Goal: Task Accomplishment & Management: Complete application form

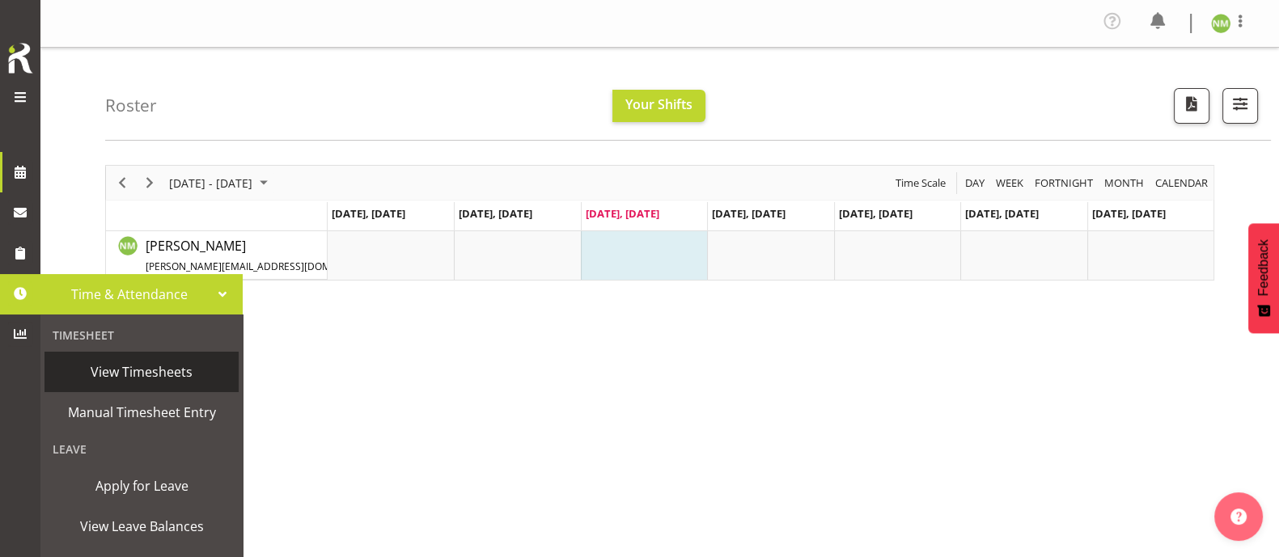
click at [138, 371] on span "View Timesheets" at bounding box center [142, 372] width 178 height 24
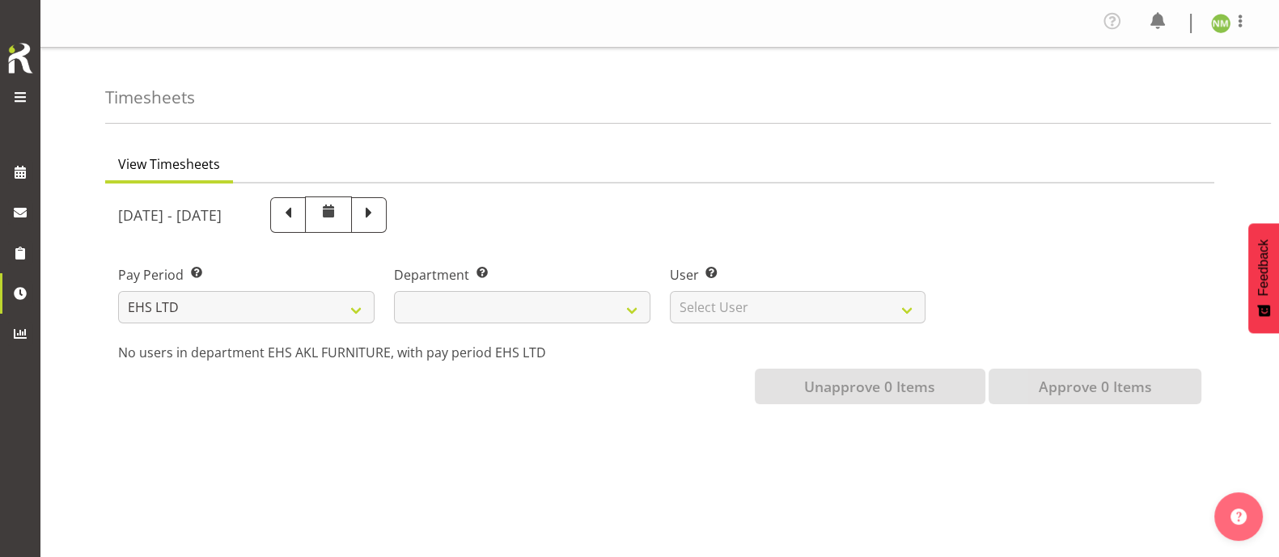
select select
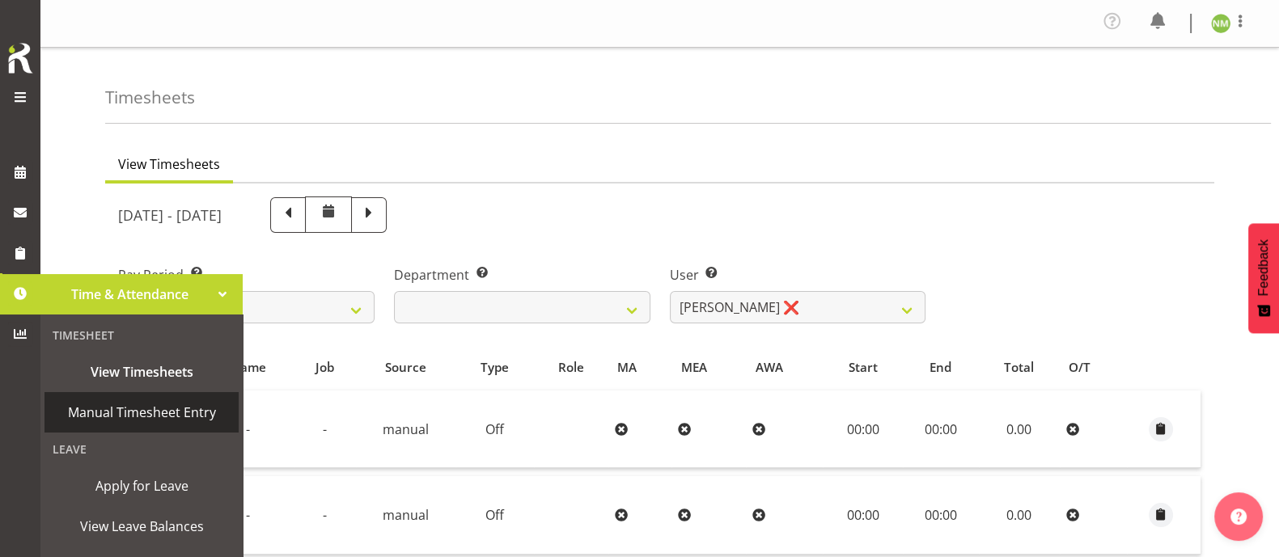
click at [127, 415] on span "Manual Timesheet Entry" at bounding box center [142, 412] width 178 height 24
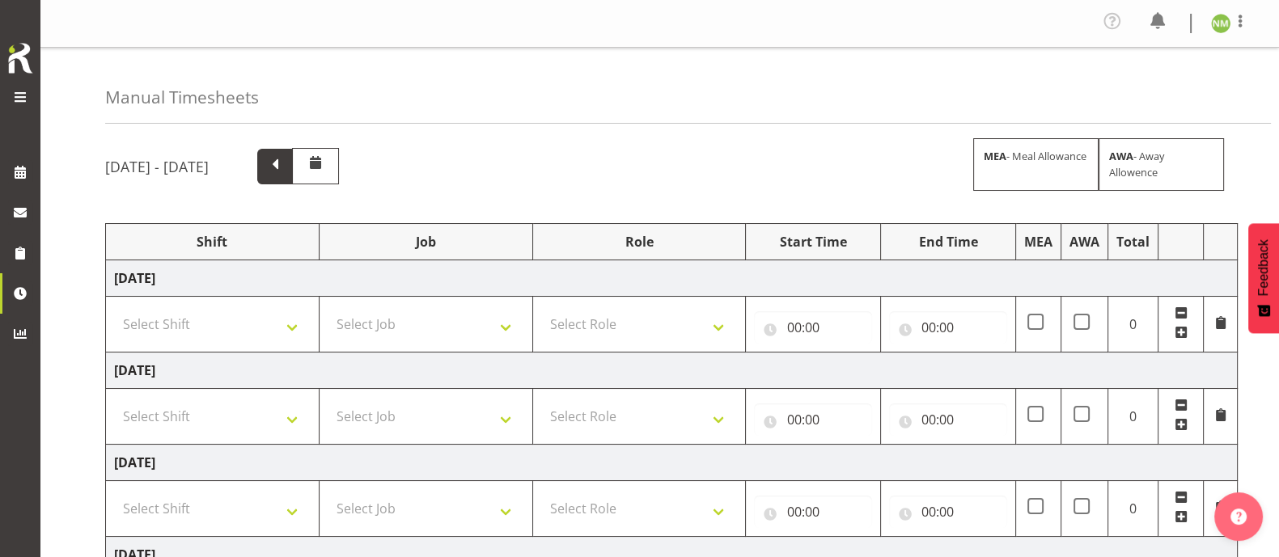
click at [286, 172] on span at bounding box center [275, 165] width 21 height 21
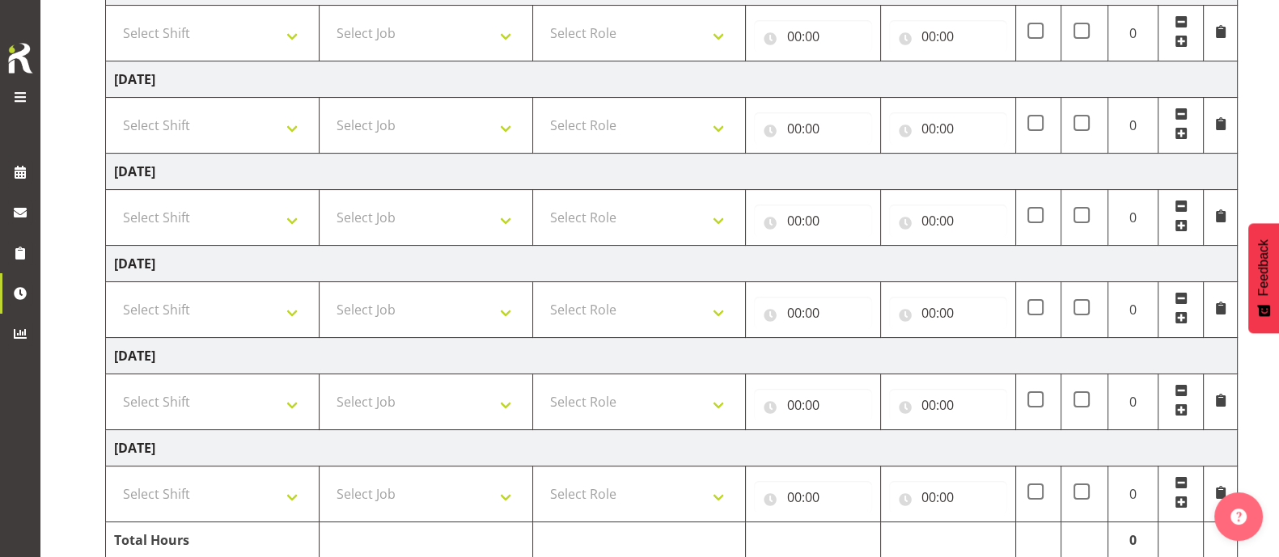
scroll to position [351, 0]
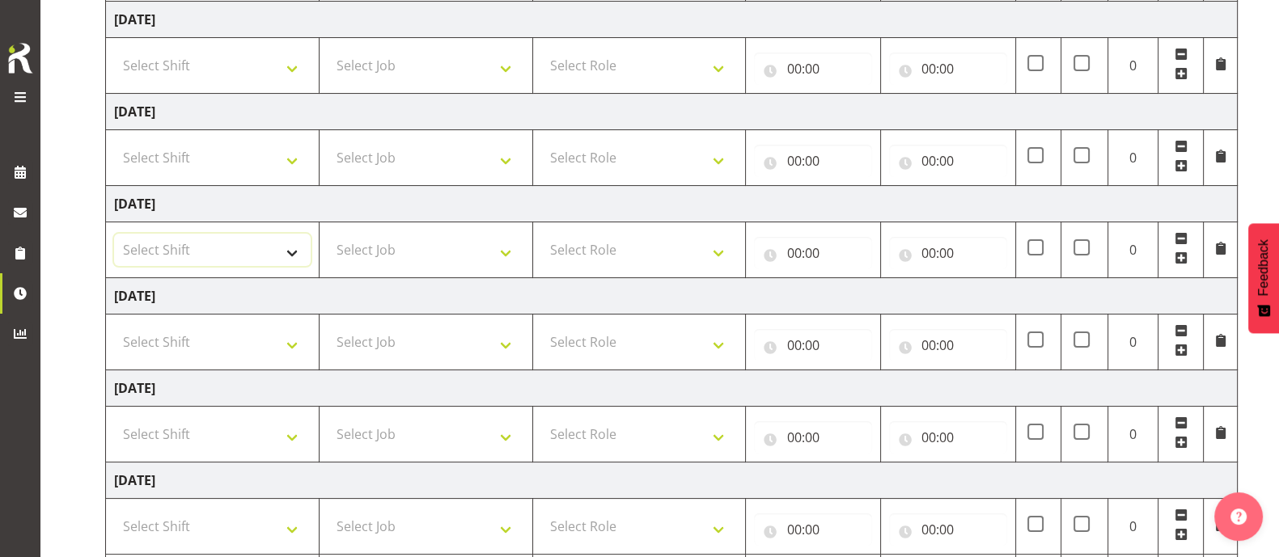
click at [298, 248] on select "Select Shift Assist Carlton EVents Assist Carlton EVents Assist Carlton Events …" at bounding box center [212, 250] width 197 height 32
select select "81459"
click at [114, 234] on select "Select Shift Assist Carlton EVents Assist Carlton EVents Assist Carlton Events …" at bounding box center [212, 250] width 197 height 32
click at [416, 244] on select "Select Job 1 Carlton Events 1 [PERSON_NAME][GEOGRAPHIC_DATA] 1 [PERSON_NAME][GE…" at bounding box center [426, 250] width 197 height 32
select select "9630"
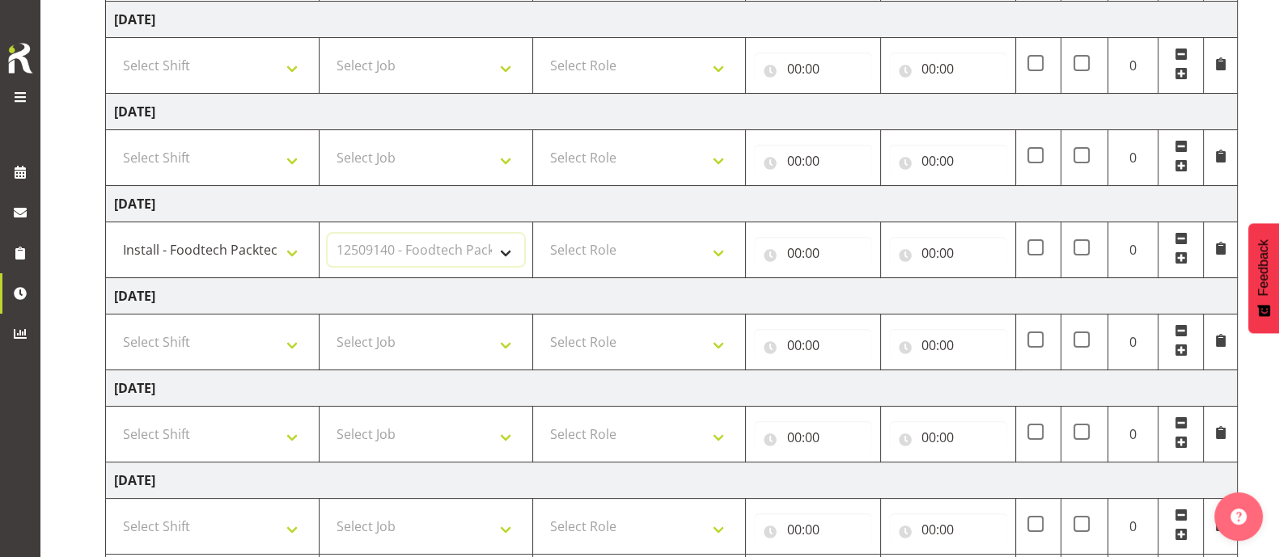
click at [328, 234] on select "Select Job 1 Carlton Events 1 [PERSON_NAME][GEOGRAPHIC_DATA] 1 [PERSON_NAME][GE…" at bounding box center [426, 250] width 197 height 32
click at [615, 247] on select "Select Role" at bounding box center [639, 250] width 197 height 32
click at [612, 250] on select "Select Role" at bounding box center [639, 250] width 197 height 32
click at [704, 252] on select "Select Role" at bounding box center [639, 250] width 197 height 32
click at [723, 252] on select "Select Role" at bounding box center [639, 250] width 197 height 32
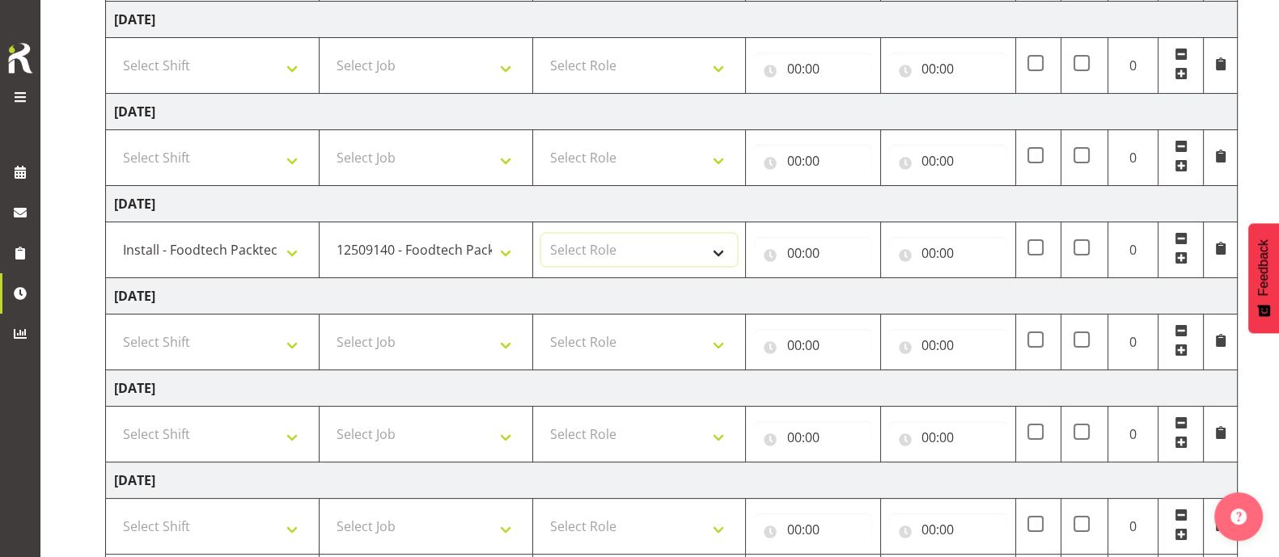
click at [723, 252] on select "Select Role" at bounding box center [639, 250] width 197 height 32
click at [803, 248] on input "00:00" at bounding box center [813, 253] width 118 height 32
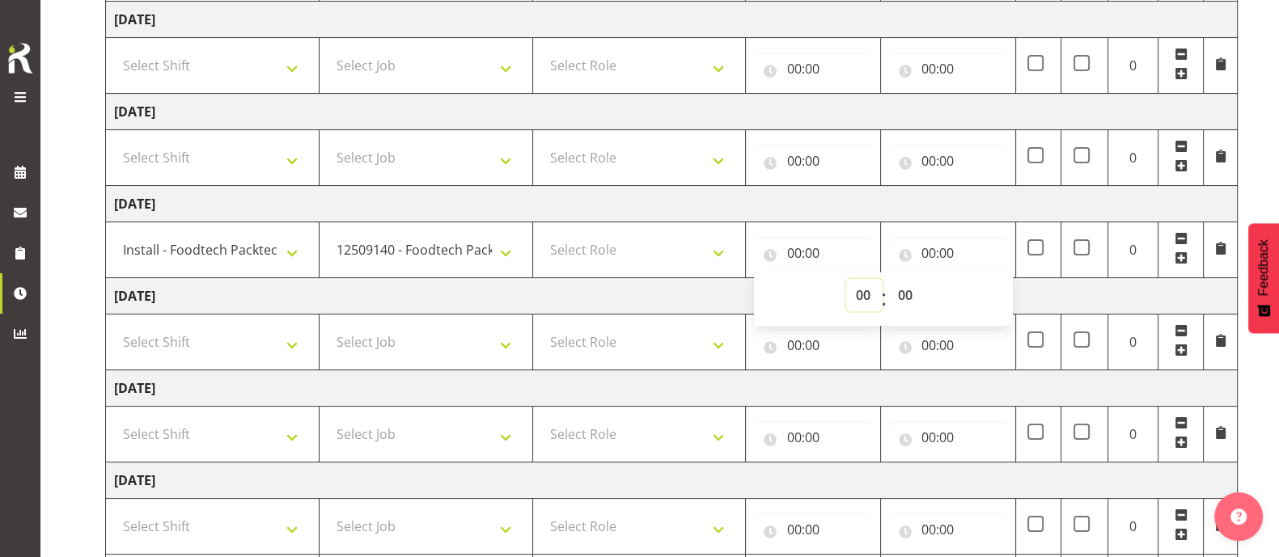
click at [858, 291] on select "00 01 02 03 04 05 06 07 08 09 10 11 12 13 14 15 16 17 18 19 20 21 22 23" at bounding box center [864, 295] width 36 height 32
select select "14"
click at [846, 279] on select "00 01 02 03 04 05 06 07 08 09 10 11 12 13 14 15 16 17 18 19 20 21 22 23" at bounding box center [864, 295] width 36 height 32
type input "14:00"
click at [942, 251] on input "00:00" at bounding box center [948, 253] width 118 height 32
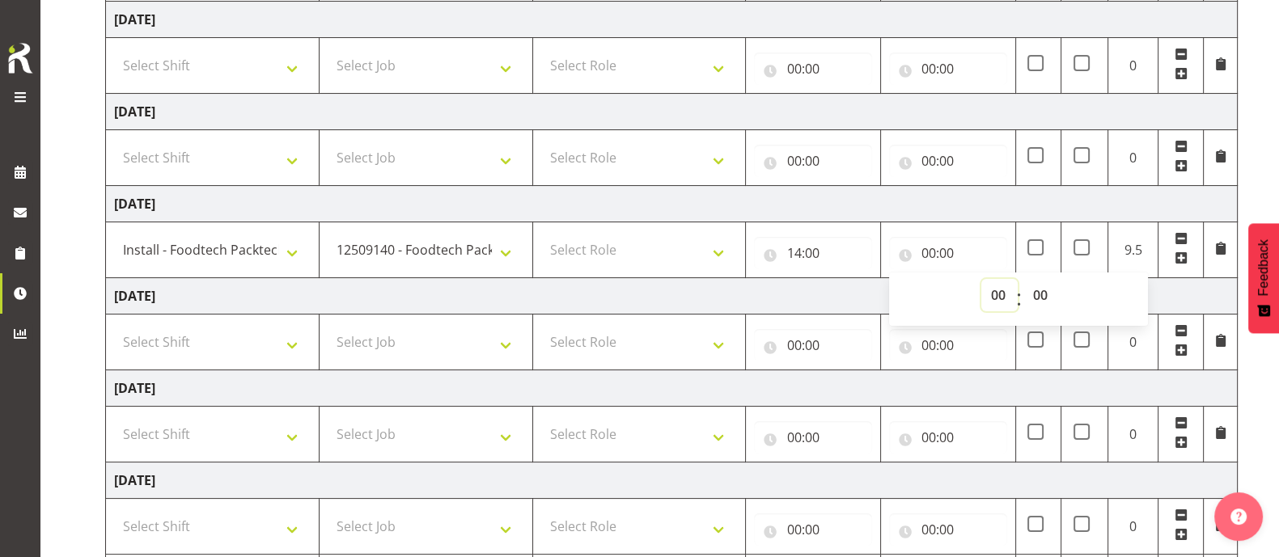
click at [995, 290] on select "00 01 02 03 04 05 06 07 08 09 10 11 12 13 14 15 16 17 18 19 20 21 22 23" at bounding box center [999, 295] width 36 height 32
select select "21"
click at [981, 279] on select "00 01 02 03 04 05 06 07 08 09 10 11 12 13 14 15 16 17 18 19 20 21 22 23" at bounding box center [999, 295] width 36 height 32
type input "21:00"
click at [834, 290] on td "[DATE]" at bounding box center [672, 296] width 1132 height 36
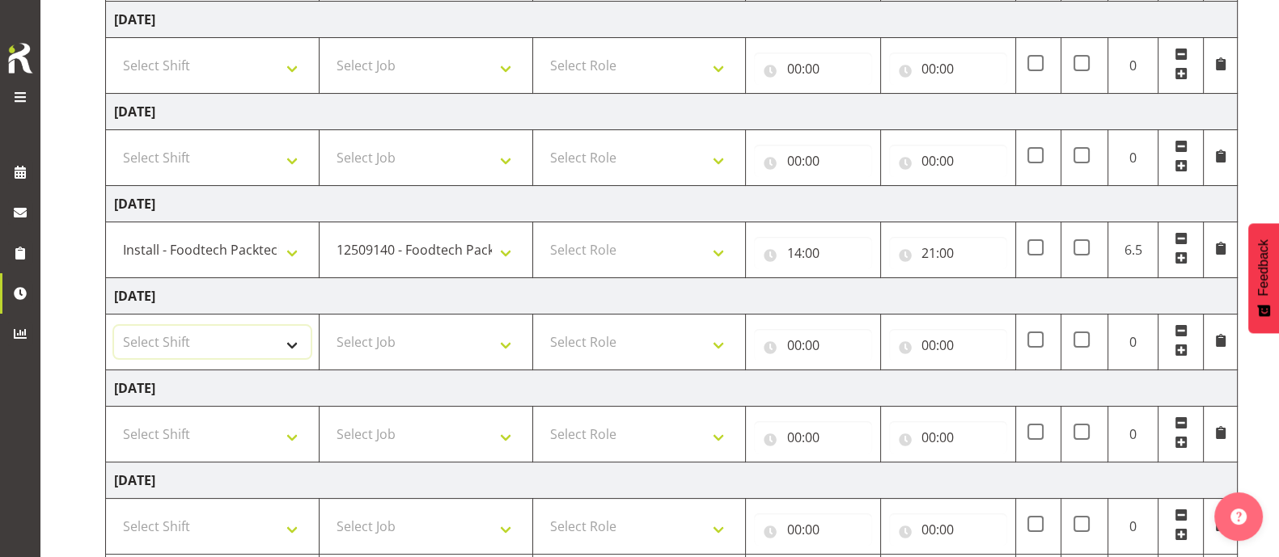
click at [244, 349] on select "Select Shift Assist Carlton EVents Assist Carlton EVents Assist Carlton Events …" at bounding box center [212, 342] width 197 height 32
select select "66075"
click at [114, 326] on select "Select Shift Assist Carlton EVents Assist Carlton EVents Assist Carlton Events …" at bounding box center [212, 342] width 197 height 32
click at [448, 328] on select "Select Job 1 Carlton Events 1 [PERSON_NAME][GEOGRAPHIC_DATA] 1 [PERSON_NAME][GE…" at bounding box center [426, 342] width 197 height 32
select select "9138"
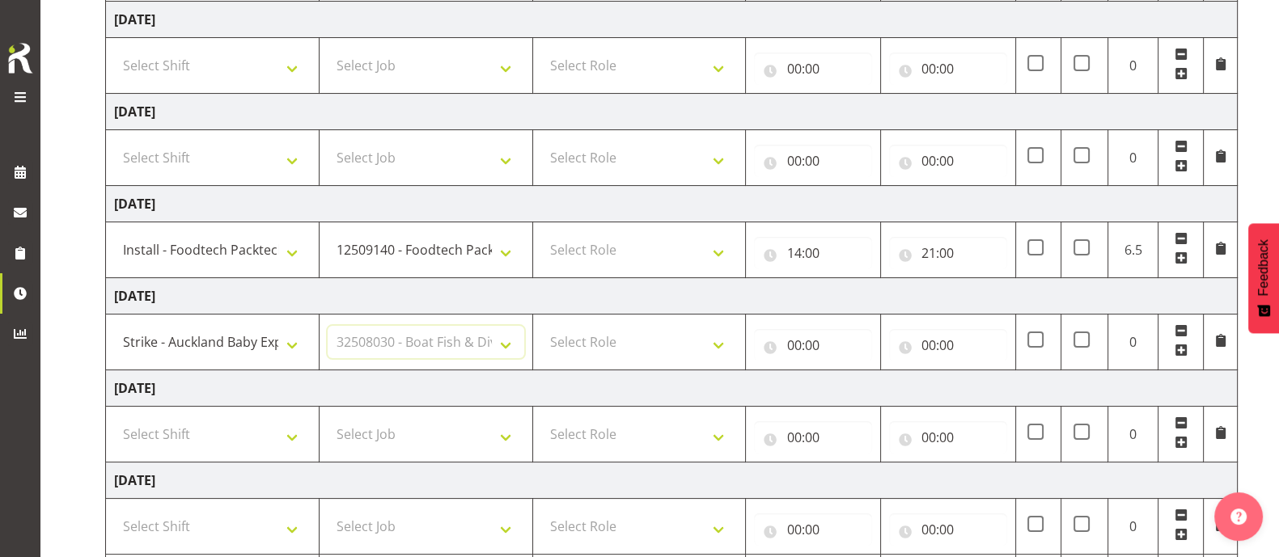
click at [328, 326] on select "Select Job 1 Carlton Events 1 [PERSON_NAME][GEOGRAPHIC_DATA] 1 [PERSON_NAME][GE…" at bounding box center [426, 342] width 197 height 32
click at [629, 346] on select "Select Role" at bounding box center [639, 342] width 197 height 32
click at [708, 347] on select "Select Role" at bounding box center [639, 342] width 197 height 32
click at [811, 345] on input "00:00" at bounding box center [813, 345] width 118 height 32
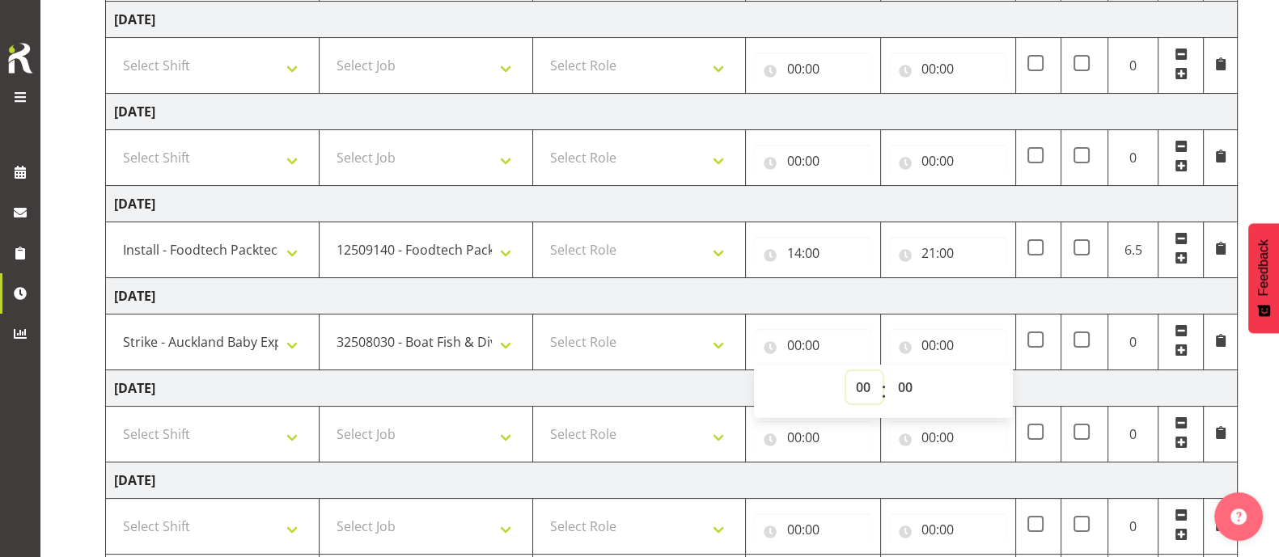
click at [867, 393] on select "00 01 02 03 04 05 06 07 08 09 10 11 12 13 14 15 16 17 18 19 20 21 22 23" at bounding box center [864, 387] width 36 height 32
select select "14"
click at [846, 371] on select "00 01 02 03 04 05 06 07 08 09 10 11 12 13 14 15 16 17 18 19 20 21 22 23" at bounding box center [864, 387] width 36 height 32
type input "14:00"
click at [932, 340] on input "00:00" at bounding box center [948, 345] width 118 height 32
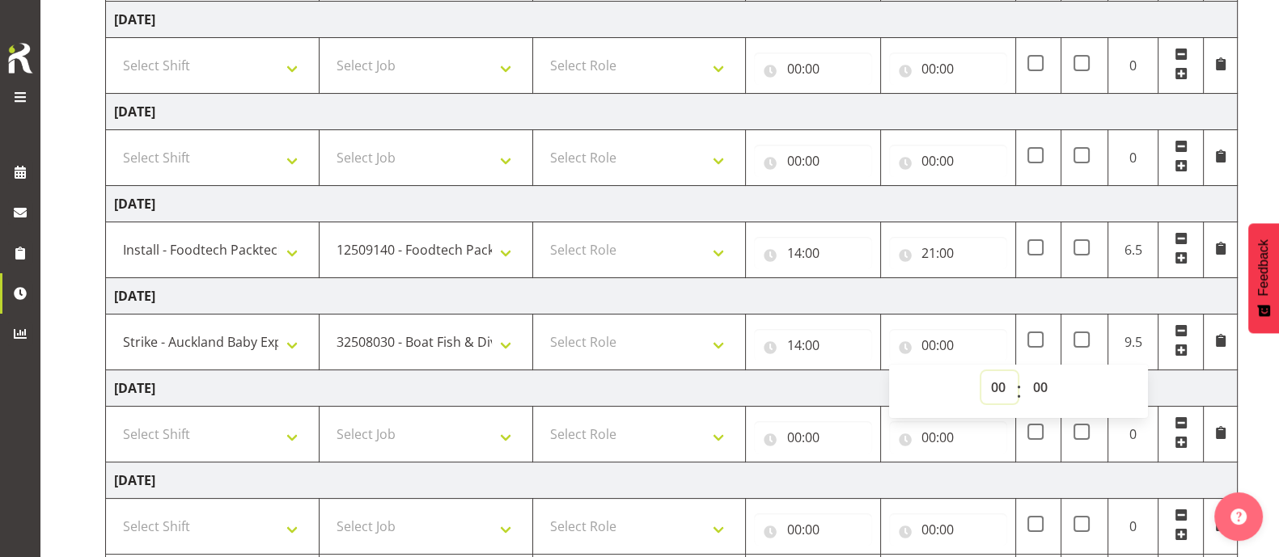
click at [997, 388] on select "00 01 02 03 04 05 06 07 08 09 10 11 12 13 14 15 16 17 18 19 20 21 22 23" at bounding box center [999, 387] width 36 height 32
select select "22"
click at [981, 371] on select "00 01 02 03 04 05 06 07 08 09 10 11 12 13 14 15 16 17 18 19 20 21 22 23" at bounding box center [999, 387] width 36 height 32
type input "22:00"
click at [1044, 386] on select "00 01 02 03 04 05 06 07 08 09 10 11 12 13 14 15 16 17 18 19 20 21 22 23 24 25 2…" at bounding box center [1041, 387] width 36 height 32
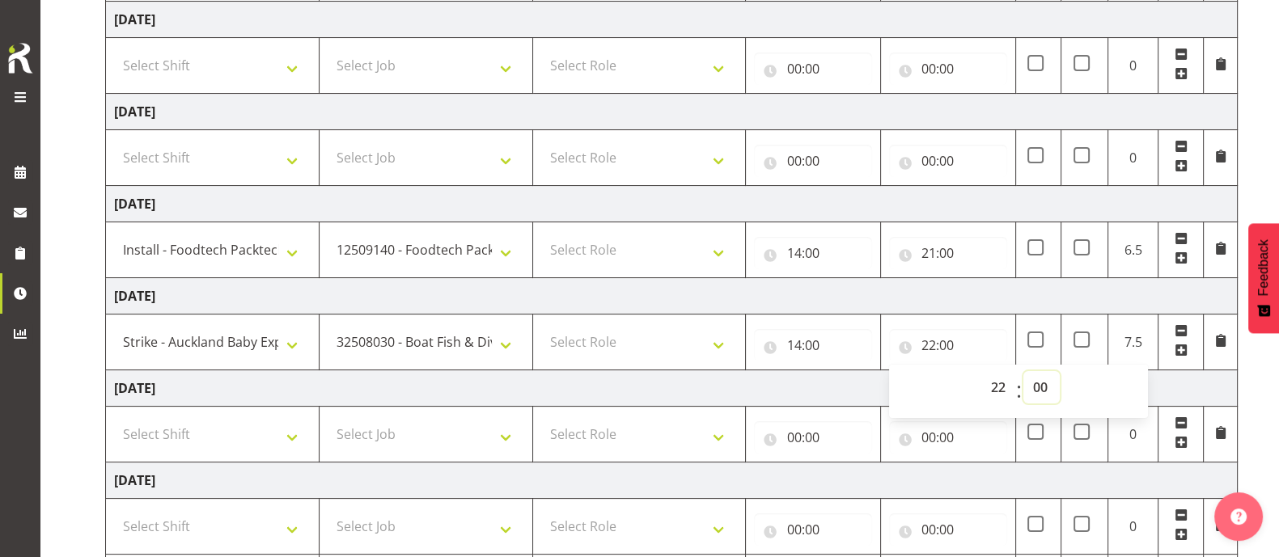
select select "30"
click at [1023, 371] on select "00 01 02 03 04 05 06 07 08 09 10 11 12 13 14 15 16 17 18 19 20 21 22 23 24 25 2…" at bounding box center [1041, 387] width 36 height 32
type input "22:30"
click at [1133, 290] on td "[DATE]" at bounding box center [672, 296] width 1132 height 36
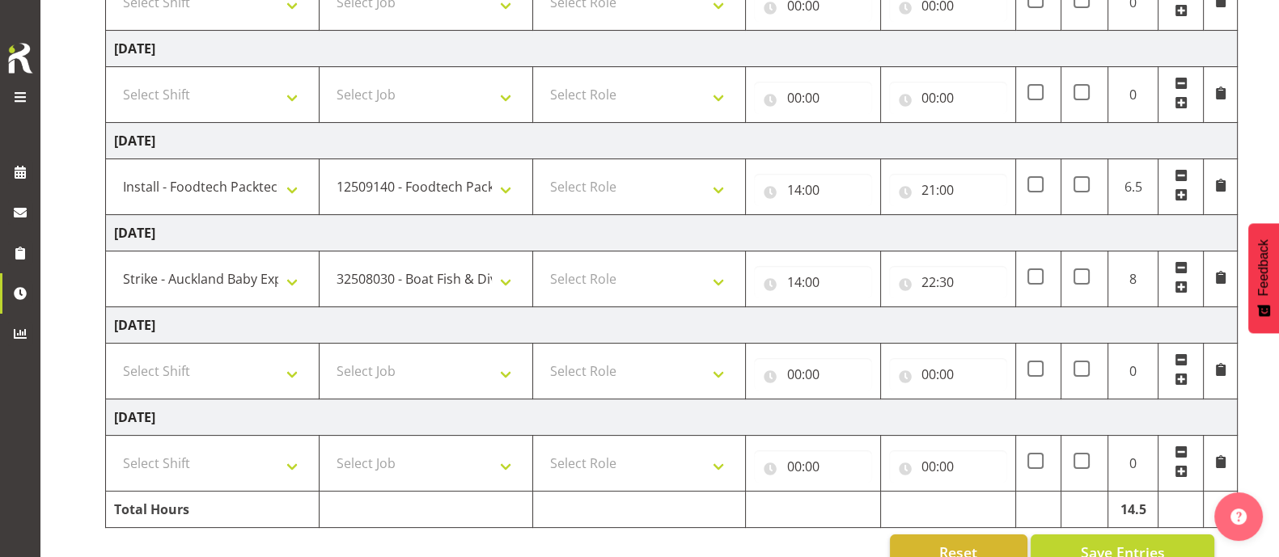
scroll to position [453, 0]
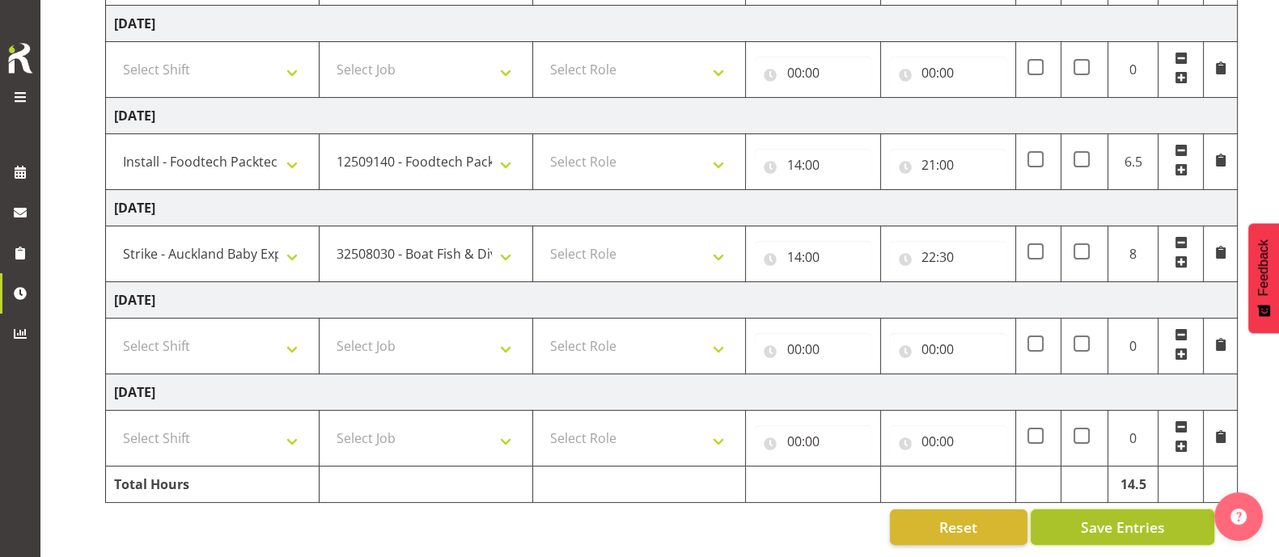
click at [1094, 517] on span "Save Entries" at bounding box center [1122, 527] width 84 height 21
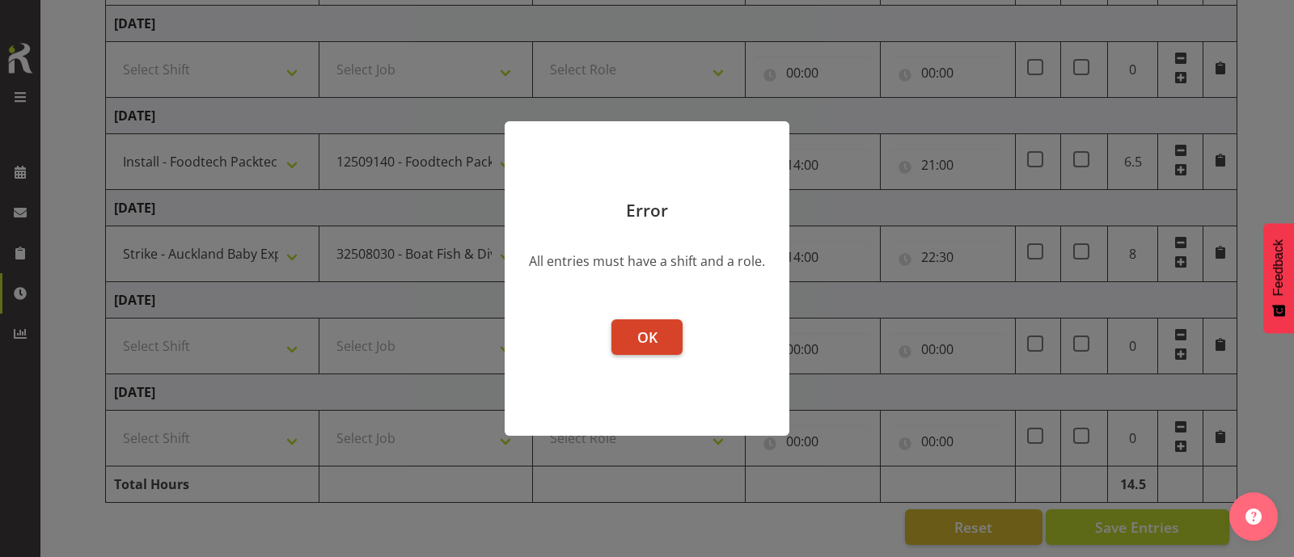
click at [650, 333] on span "OK" at bounding box center [647, 337] width 20 height 19
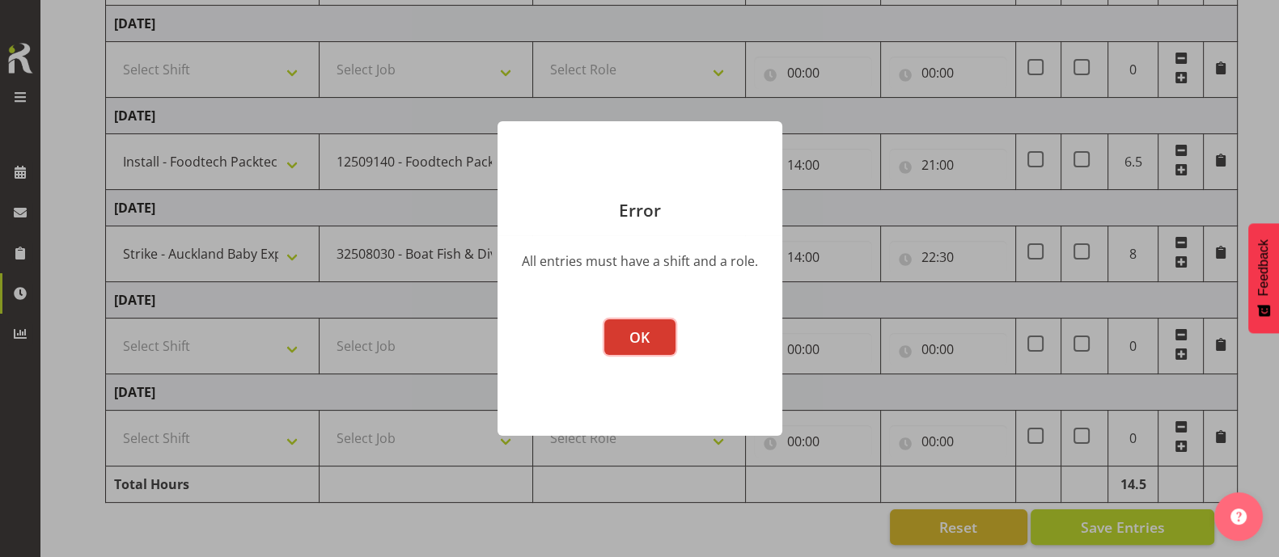
click at [650, 333] on button "OK" at bounding box center [639, 338] width 71 height 36
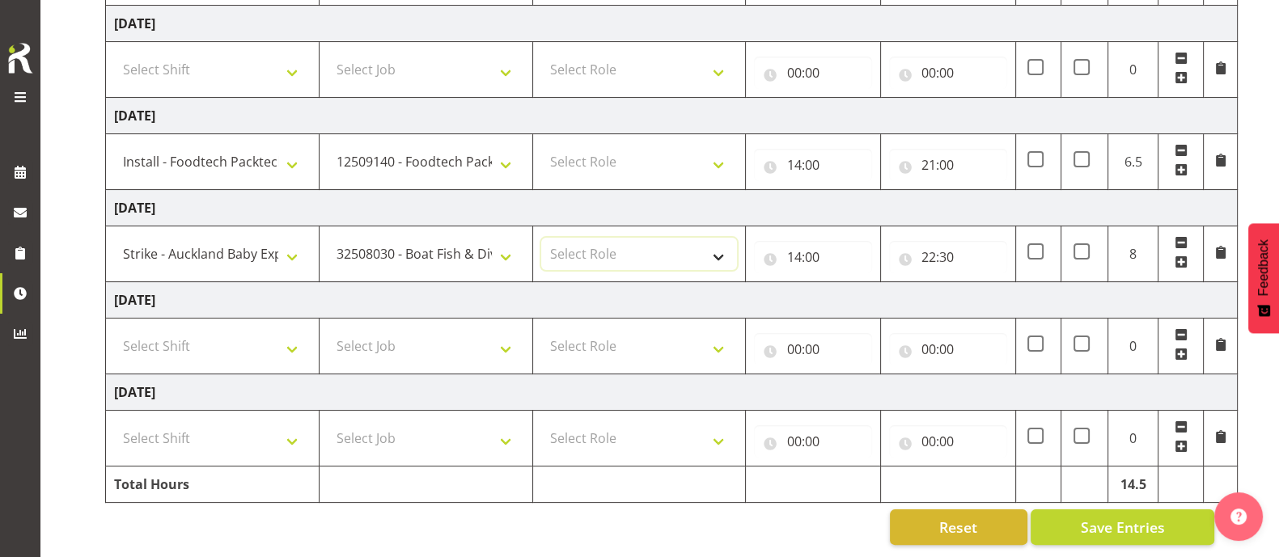
click at [655, 239] on select "Select Role" at bounding box center [639, 254] width 197 height 32
click at [729, 241] on select "Select Role" at bounding box center [639, 254] width 197 height 32
click at [729, 243] on select "Select Role" at bounding box center [639, 254] width 197 height 32
click at [1137, 517] on span "Save Entries" at bounding box center [1122, 527] width 84 height 21
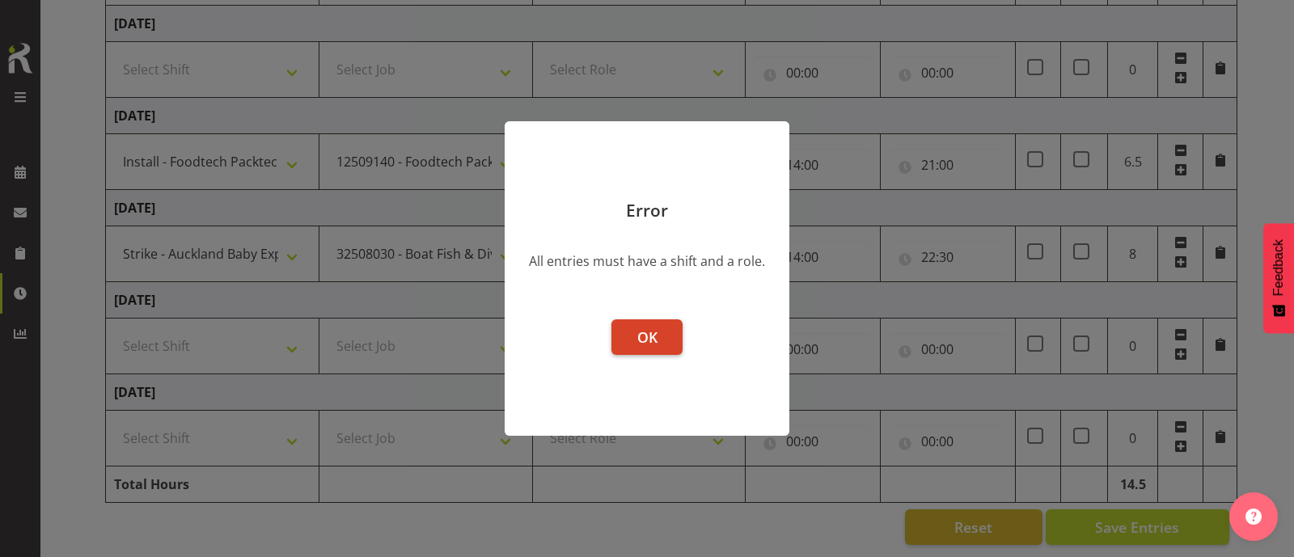
click at [655, 345] on span "OK" at bounding box center [647, 337] width 20 height 19
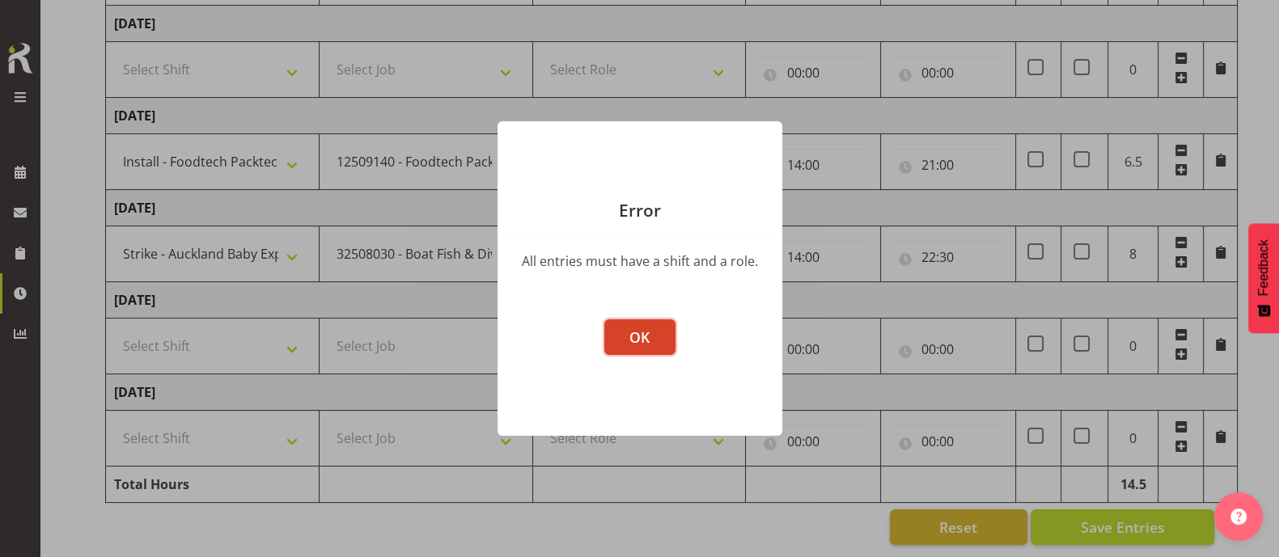
click at [649, 337] on span "OK" at bounding box center [639, 337] width 20 height 19
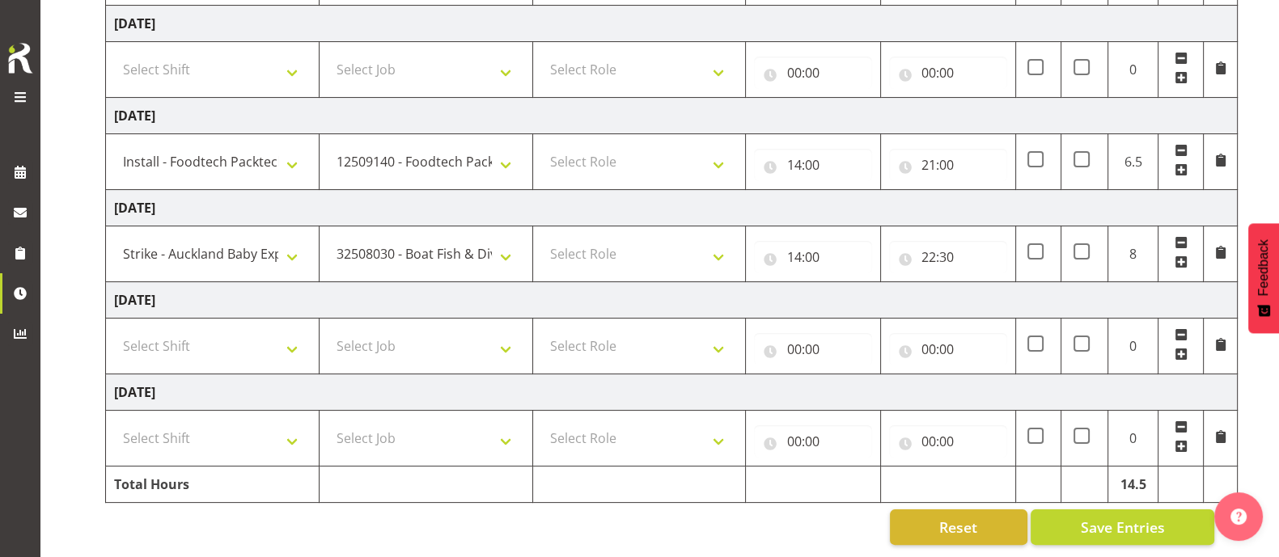
scroll to position [0, 0]
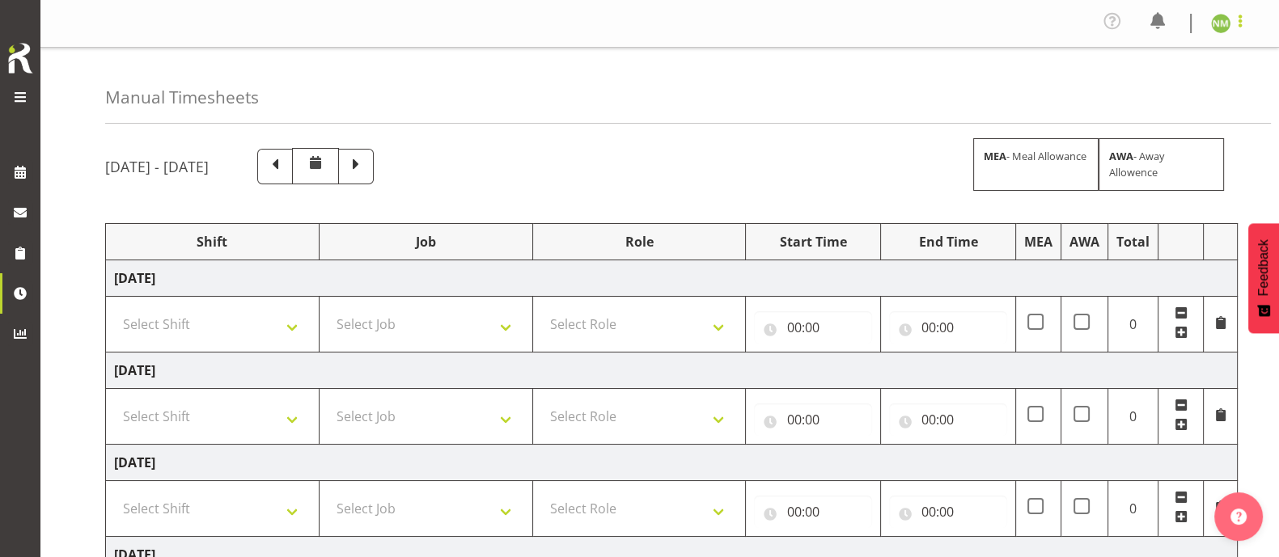
click at [1234, 25] on span at bounding box center [1239, 20] width 19 height 19
click at [1163, 90] on link "Log Out" at bounding box center [1172, 88] width 155 height 29
